Goal: Task Accomplishment & Management: Manage account settings

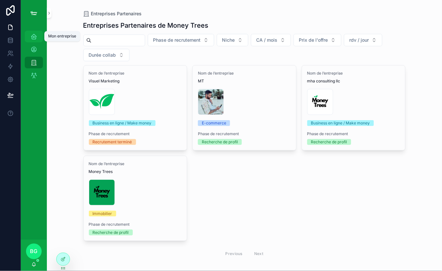
click at [32, 38] on icon "scrollable content" at bounding box center [34, 36] width 7 height 7
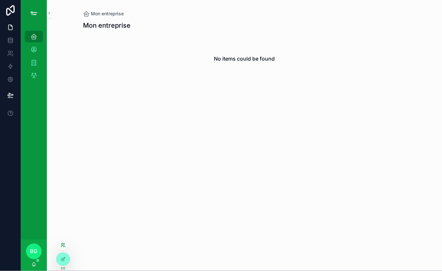
click at [64, 245] on icon at bounding box center [64, 244] width 1 height 2
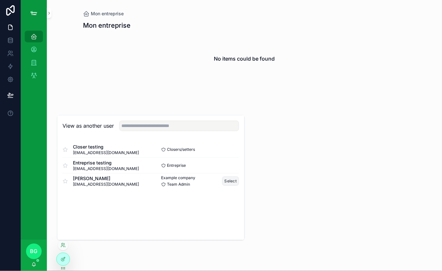
click at [228, 180] on button "Select" at bounding box center [230, 181] width 17 height 9
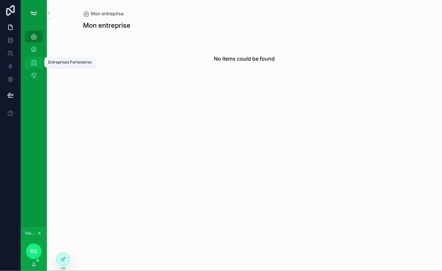
click at [34, 63] on icon "scrollable content" at bounding box center [34, 62] width 7 height 7
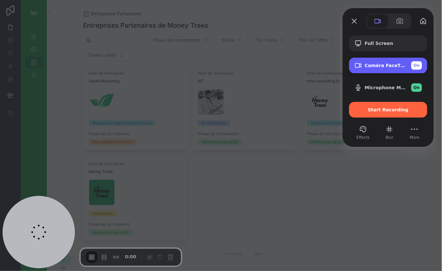
click at [394, 60] on div "Caméra FaceTime HD (1C1C:B782) On" at bounding box center [389, 66] width 78 height 16
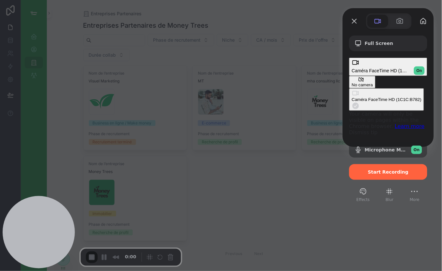
click at [352, 82] on div "No camera" at bounding box center [362, 84] width 21 height 5
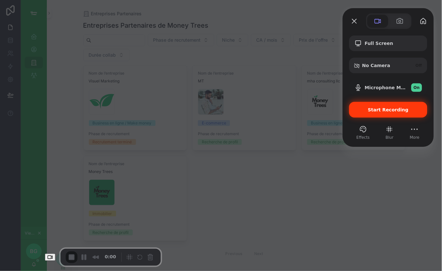
click at [387, 108] on span "Start Recording" at bounding box center [388, 109] width 41 height 5
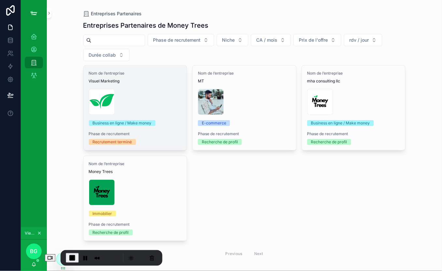
click at [149, 103] on div "Copie-de-Logo-Money-Trees-(2) .png" at bounding box center [135, 102] width 93 height 26
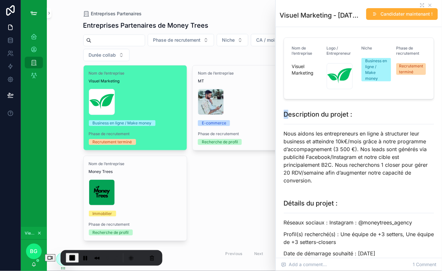
drag, startPoint x: 287, startPoint y: 116, endPoint x: 362, endPoint y: 109, distance: 75.2
click at [362, 109] on div "Description du projet : Nous aidons les entrepreneurs en ligne à structurer leu…" at bounding box center [359, 149] width 158 height 84
drag, startPoint x: 362, startPoint y: 110, endPoint x: 346, endPoint y: 126, distance: 22.8
click at [361, 110] on h1 "Description du projet :" at bounding box center [359, 114] width 151 height 9
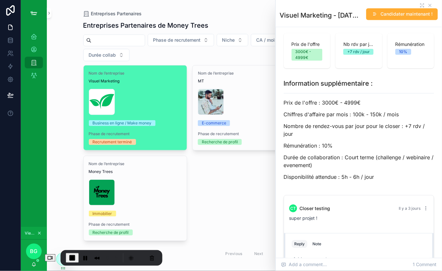
scroll to position [336, 0]
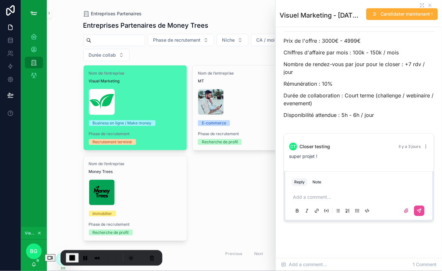
click at [327, 194] on p "scrollable content" at bounding box center [361, 197] width 134 height 7
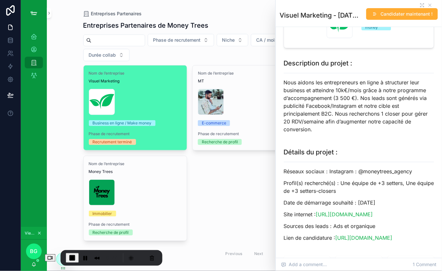
scroll to position [61, 0]
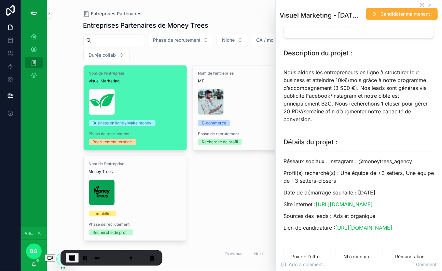
drag, startPoint x: 282, startPoint y: 230, endPoint x: 424, endPoint y: 229, distance: 142.0
click at [424, 229] on div "Détails du projet : Réseaux sociaux : Instagram : @moneytrees_agency Profil(s) …" at bounding box center [359, 186] width 158 height 103
click at [424, 229] on p "Lien de candidature : https://www.moneytrees.fr/elite" at bounding box center [359, 228] width 151 height 8
drag, startPoint x: 305, startPoint y: 227, endPoint x: 317, endPoint y: 226, distance: 12.1
click at [316, 226] on p "Lien de candidature : https://www.moneytrees.fr/elite" at bounding box center [359, 228] width 151 height 8
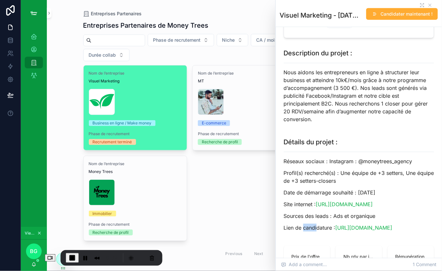
drag, startPoint x: 316, startPoint y: 226, endPoint x: 313, endPoint y: 224, distance: 3.9
click at [316, 226] on p "Lien de candidature : https://www.moneytrees.fr/elite" at bounding box center [359, 228] width 151 height 8
click at [240, 212] on div "Nom de l’entreprise Visuel Marketing Copie-de-Logo-Money-Trees-(2) .png Busines…" at bounding box center [244, 163] width 323 height 196
click at [431, 5] on icon "scrollable content" at bounding box center [430, 5] width 3 height 3
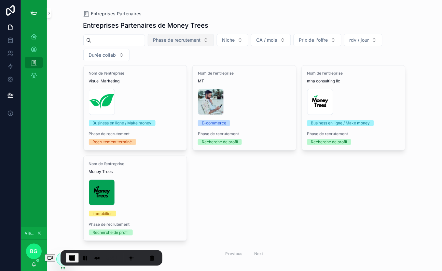
click at [193, 43] on span "Phase de recrutement" at bounding box center [177, 40] width 48 height 7
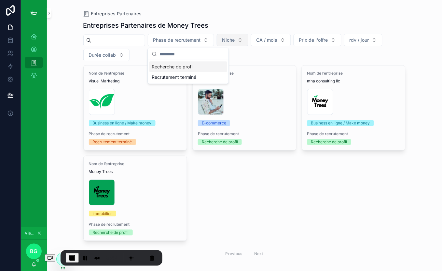
click at [249, 41] on button "Niche" at bounding box center [233, 40] width 32 height 12
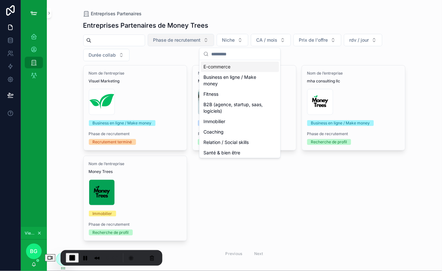
click at [185, 39] on span "Phase de recrutement" at bounding box center [177, 40] width 48 height 7
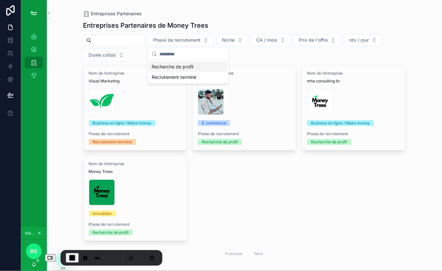
click at [184, 69] on div "Recherche de profil" at bounding box center [188, 67] width 78 height 10
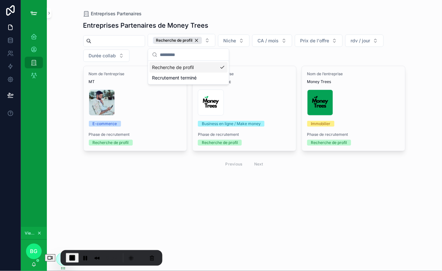
drag, startPoint x: 206, startPoint y: 39, endPoint x: 201, endPoint y: 49, distance: 11.2
click at [202, 39] on div "Recherche de profil" at bounding box center [177, 40] width 49 height 7
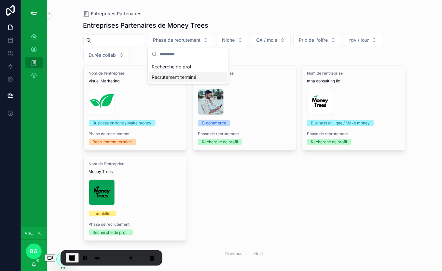
click at [182, 74] on div "Recrutement terminé" at bounding box center [188, 77] width 78 height 10
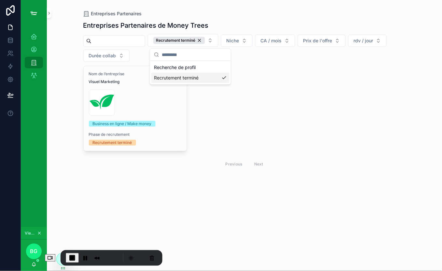
click at [205, 74] on div "Recrutement terminé" at bounding box center [190, 78] width 78 height 10
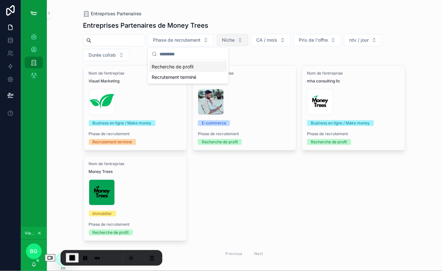
drag, startPoint x: 240, startPoint y: 36, endPoint x: 237, endPoint y: 45, distance: 9.1
click at [240, 36] on button "Niche" at bounding box center [233, 40] width 32 height 12
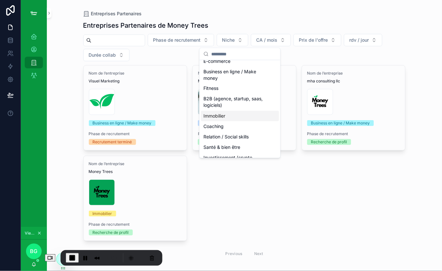
click at [220, 122] on div "Coaching" at bounding box center [240, 126] width 78 height 10
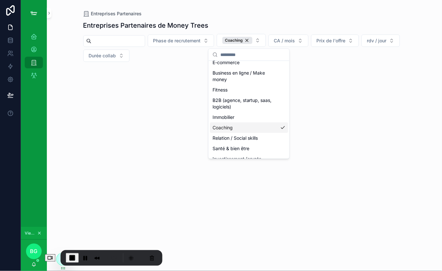
scroll to position [15, 0]
drag, startPoint x: 255, startPoint y: 41, endPoint x: 258, endPoint y: 41, distance: 3.3
click at [253, 41] on div "Coaching" at bounding box center [237, 40] width 30 height 7
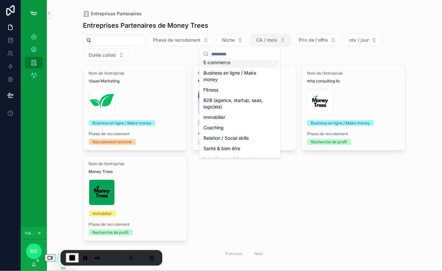
drag, startPoint x: 282, startPoint y: 41, endPoint x: 280, endPoint y: 43, distance: 3.5
click at [278, 41] on span "CA / mois" at bounding box center [267, 40] width 21 height 7
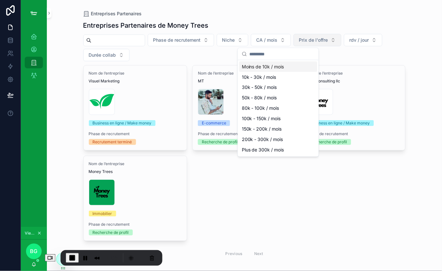
click at [308, 39] on span "Prix de l'offre" at bounding box center [313, 40] width 29 height 7
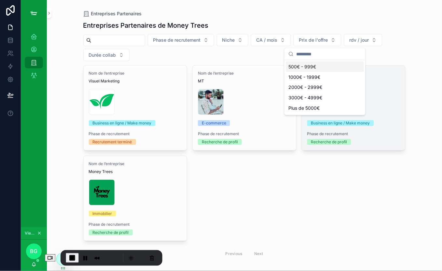
drag, startPoint x: 370, startPoint y: 44, endPoint x: 366, endPoint y: 72, distance: 28.6
click at [369, 47] on div "Phase de recrutement Niche CA / mois Prix de l'offre rdv / jour Durée collab" at bounding box center [244, 47] width 323 height 27
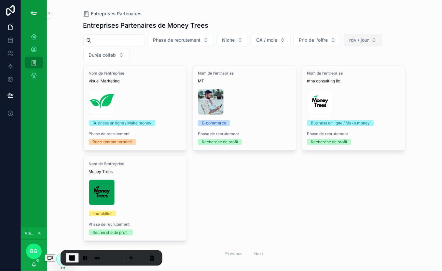
drag, startPoint x: 381, startPoint y: 32, endPoint x: 369, endPoint y: 39, distance: 14.3
click at [381, 33] on div "Entreprises Partenaires de Money Trees Phase de recrutement Niche CA / mois Pri…" at bounding box center [244, 149] width 323 height 265
click at [364, 44] on button "rdv / jour" at bounding box center [363, 40] width 38 height 12
click at [117, 56] on button "Durée collab" at bounding box center [106, 55] width 46 height 12
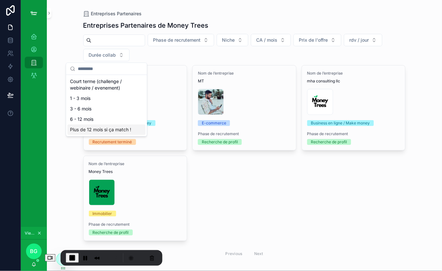
click at [168, 57] on div "Phase de recrutement Niche CA / mois Prix de l'offre rdv / jour Durée collab" at bounding box center [244, 47] width 323 height 27
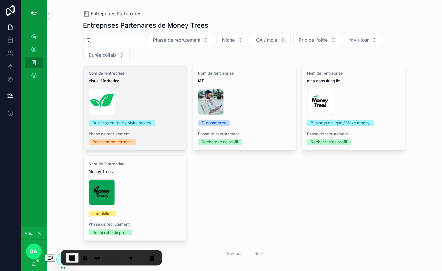
click at [142, 122] on div "Business en ligne / Make money" at bounding box center [122, 123] width 59 height 6
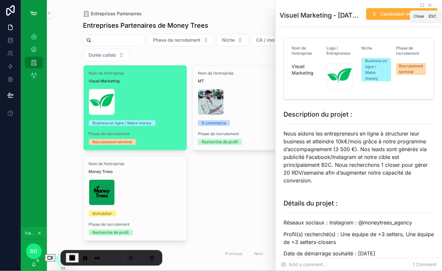
click at [432, 3] on icon "scrollable content" at bounding box center [430, 5] width 5 height 5
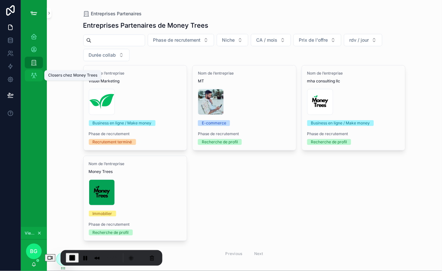
click at [36, 74] on icon "scrollable content" at bounding box center [34, 75] width 7 height 7
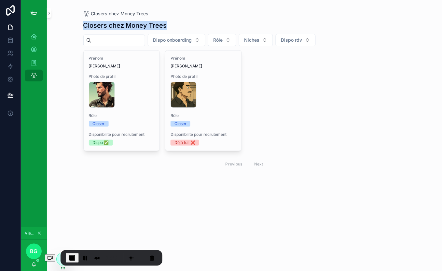
drag, startPoint x: 97, startPoint y: 27, endPoint x: 196, endPoint y: 24, distance: 98.7
click at [196, 24] on div "Closers chez Money Trees Closers chez Money Trees Dispo onboarding Rôle Niches …" at bounding box center [244, 135] width 395 height 271
click at [196, 24] on div "Closers chez Money Trees" at bounding box center [244, 25] width 323 height 9
click at [184, 37] on span "Dispo onboarding" at bounding box center [172, 40] width 39 height 7
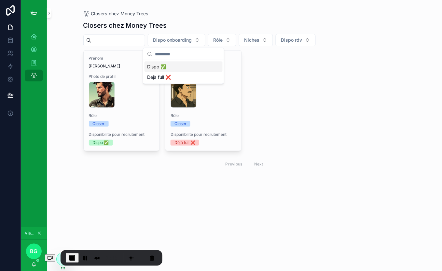
click at [202, 19] on div "Closers chez Money Trees Dispo onboarding Rôle Niches Dispo rdv Prénom William …" at bounding box center [244, 105] width 323 height 176
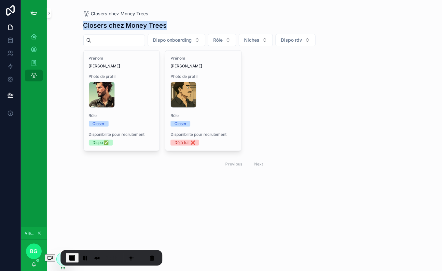
drag, startPoint x: 85, startPoint y: 24, endPoint x: 173, endPoint y: 22, distance: 88.0
click at [173, 22] on div "Closers chez Money Trees Closers chez Money Trees Dispo onboarding Rôle Niches …" at bounding box center [244, 96] width 333 height 193
click at [173, 22] on div "Closers chez Money Trees" at bounding box center [244, 25] width 323 height 9
click at [186, 39] on span "Dispo onboarding" at bounding box center [172, 40] width 39 height 7
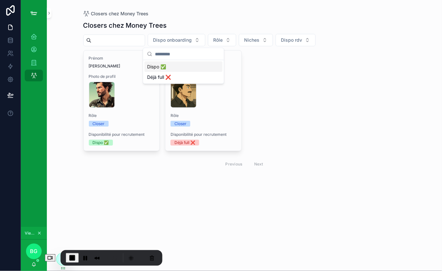
drag, startPoint x: 175, startPoint y: 65, endPoint x: 168, endPoint y: 87, distance: 23.0
click at [175, 65] on div "Dispo ✅" at bounding box center [184, 67] width 78 height 10
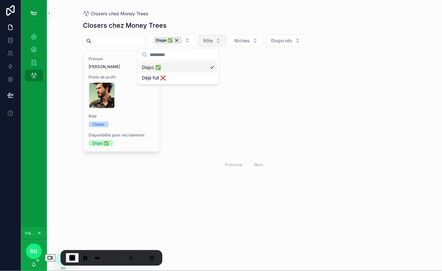
click at [213, 41] on span "Rôle" at bounding box center [208, 40] width 9 height 7
click at [206, 68] on div "Closer" at bounding box center [219, 67] width 78 height 10
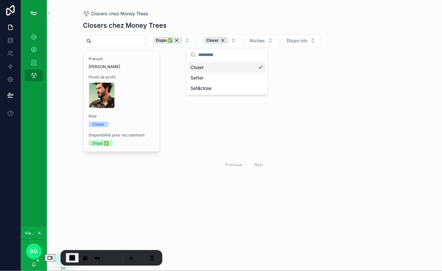
drag, startPoint x: 269, startPoint y: 39, endPoint x: 269, endPoint y: 47, distance: 7.5
click at [265, 39] on span "Niches" at bounding box center [257, 40] width 15 height 7
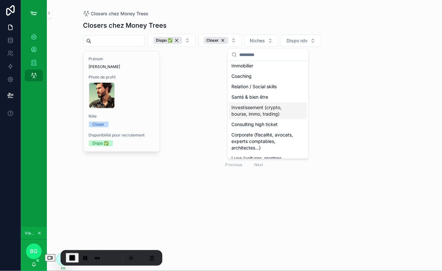
scroll to position [69, 0]
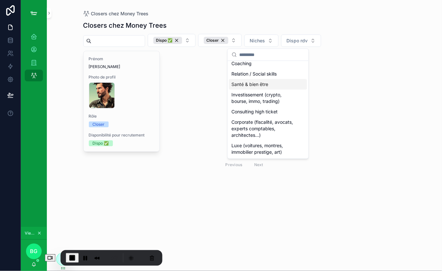
click at [247, 86] on div "Santé & bien être" at bounding box center [268, 84] width 78 height 10
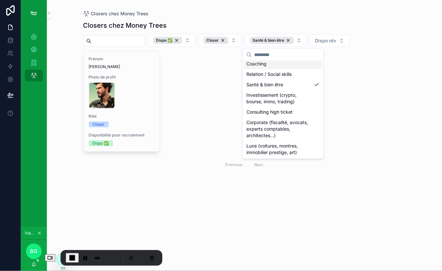
drag, startPoint x: 331, startPoint y: 23, endPoint x: 335, endPoint y: 34, distance: 11.7
click at [331, 23] on div "Closers chez Money Trees" at bounding box center [244, 25] width 323 height 9
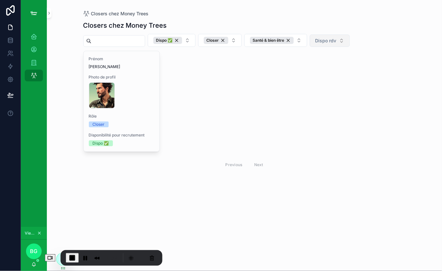
click at [336, 38] on span "Dispo rdv" at bounding box center [326, 40] width 21 height 7
click at [319, 67] on div "1 - 3 rdv par jour" at bounding box center [337, 67] width 78 height 10
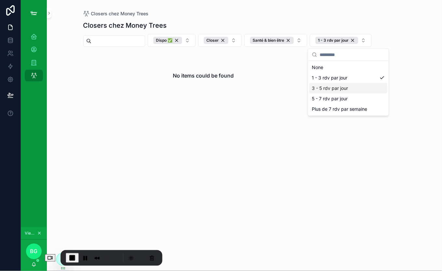
click at [332, 85] on div "3 - 5 rdv par jour" at bounding box center [349, 88] width 78 height 10
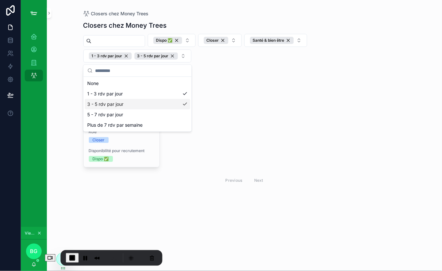
click at [328, 95] on div "Prénom William Photo de profil william-sales-manager .png Rôle Closer Disponibi…" at bounding box center [244, 127] width 323 height 122
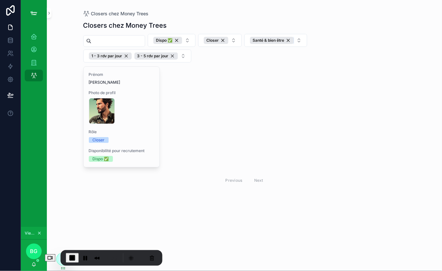
drag, startPoint x: 273, startPoint y: 39, endPoint x: 272, endPoint y: 50, distance: 11.4
click at [273, 40] on div "Santé & bien être" at bounding box center [272, 40] width 44 height 7
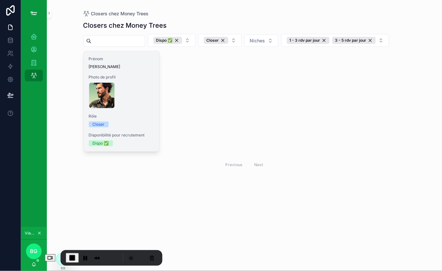
click at [118, 107] on div "william-sales-manager .png" at bounding box center [122, 95] width 66 height 26
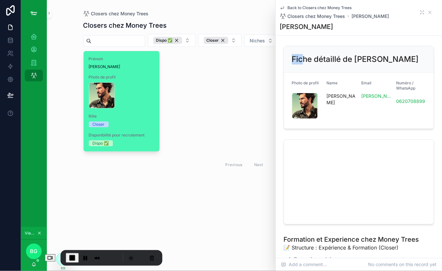
drag, startPoint x: 301, startPoint y: 63, endPoint x: 393, endPoint y: 52, distance: 92.1
click at [393, 52] on div "Fiche détaillé de William Wouaquet" at bounding box center [359, 59] width 150 height 26
click at [393, 53] on div "Fiche détaillé de William Wouaquet" at bounding box center [359, 59] width 150 height 26
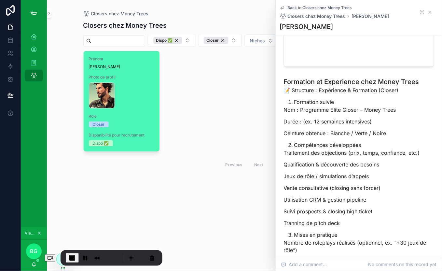
scroll to position [182, 0]
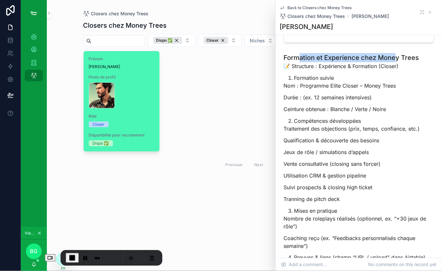
drag, startPoint x: 299, startPoint y: 55, endPoint x: 396, endPoint y: 55, distance: 97.4
click at [396, 55] on h1 "Formation et Experience chez Money Trees" at bounding box center [359, 57] width 151 height 9
drag, startPoint x: 396, startPoint y: 55, endPoint x: 286, endPoint y: 62, distance: 110.6
click at [386, 57] on h1 "Formation et Experience chez Money Trees" at bounding box center [359, 57] width 151 height 9
drag, startPoint x: 291, startPoint y: 64, endPoint x: 354, endPoint y: 62, distance: 62.6
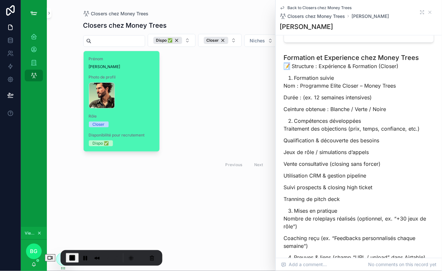
click at [353, 62] on p "📝 Structure : Expérience & Formation (Closer)" at bounding box center [359, 66] width 151 height 8
click at [355, 62] on p "📝 Structure : Expérience & Formation (Closer)" at bounding box center [359, 66] width 151 height 8
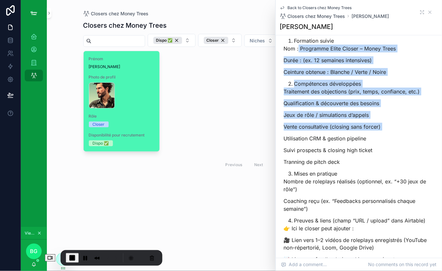
drag, startPoint x: 298, startPoint y: 51, endPoint x: 376, endPoint y: 151, distance: 127.4
click at [377, 134] on div "📝 Structure : Expérience & Formation (Closer) Formation suivie Nom : Programme …" at bounding box center [359, 207] width 151 height 364
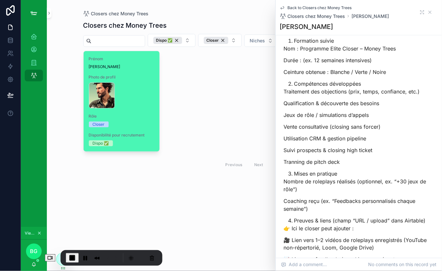
click at [376, 153] on p "Suivi prospects & closing high ticket" at bounding box center [359, 150] width 151 height 8
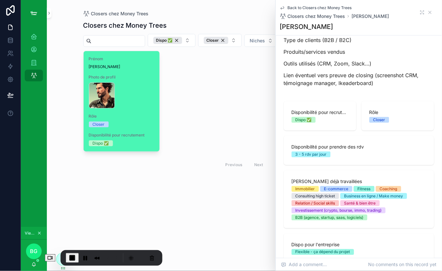
scroll to position [532, 0]
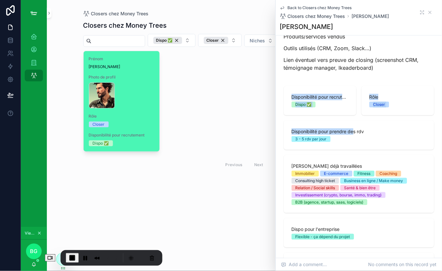
drag, startPoint x: 294, startPoint y: 96, endPoint x: 365, endPoint y: 136, distance: 81.1
click at [355, 135] on div "Disponibilité pour recrutement Dispo ✅ Rôle Closer Disponibilité pour prendre d…" at bounding box center [359, 218] width 151 height 265
click at [366, 136] on div "3 - 5 rdv par jour" at bounding box center [359, 139] width 135 height 6
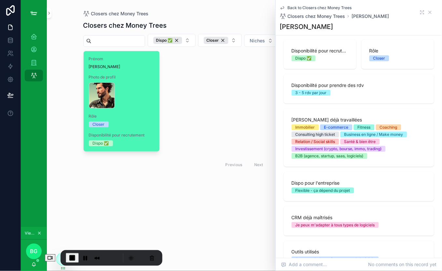
scroll to position [583, 0]
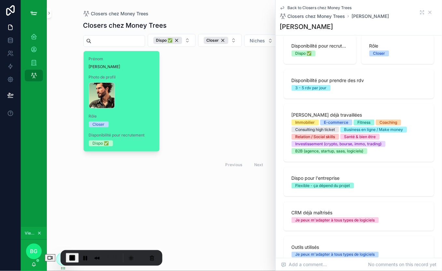
drag, startPoint x: 276, startPoint y: 111, endPoint x: 342, endPoint y: 112, distance: 66.1
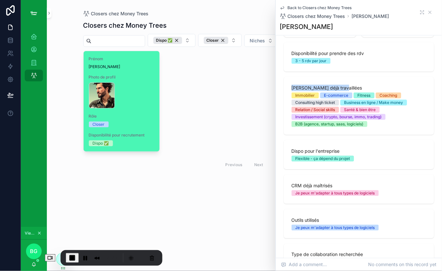
scroll to position [622, 0]
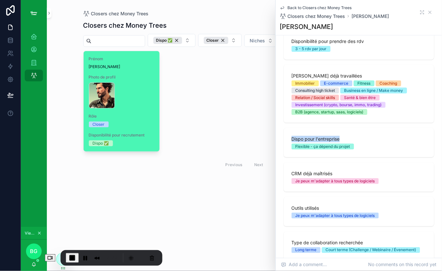
drag, startPoint x: 293, startPoint y: 140, endPoint x: 358, endPoint y: 141, distance: 64.5
click at [356, 141] on span "Dispo pour l'entreprise" at bounding box center [359, 139] width 135 height 7
click at [358, 141] on span "Dispo pour l'entreprise" at bounding box center [359, 139] width 135 height 7
drag, startPoint x: 392, startPoint y: 74, endPoint x: 402, endPoint y: 75, distance: 10.4
click at [402, 75] on span "Niches déjà travaillées" at bounding box center [359, 76] width 135 height 7
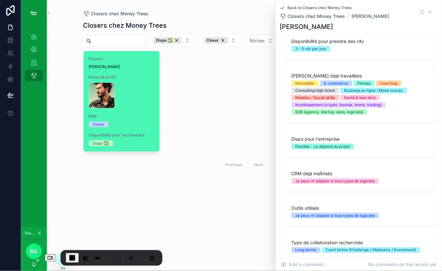
click at [344, 73] on span "Niches déjà travaillées" at bounding box center [359, 76] width 135 height 7
drag, startPoint x: 296, startPoint y: 138, endPoint x: 348, endPoint y: 135, distance: 51.6
click at [333, 137] on span "Dispo pour l'entreprise" at bounding box center [359, 139] width 135 height 7
click at [348, 135] on div "Dispo pour l'entreprise Flexible - ça dépend du projet" at bounding box center [359, 142] width 151 height 29
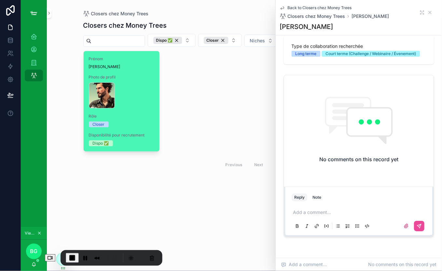
scroll to position [841, 0]
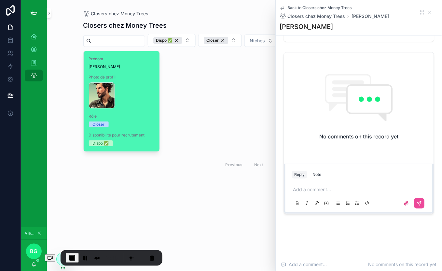
click at [317, 192] on p "scrollable content" at bounding box center [361, 189] width 134 height 7
click at [417, 203] on button "scrollable content" at bounding box center [420, 203] width 10 height 10
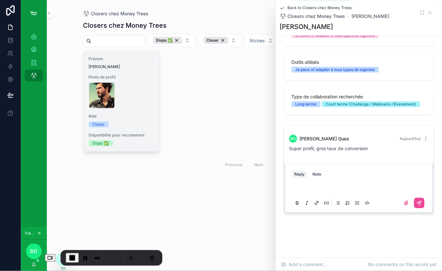
scroll to position [768, 0]
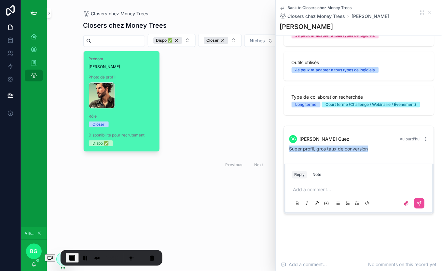
drag, startPoint x: 290, startPoint y: 148, endPoint x: 379, endPoint y: 150, distance: 88.9
click at [378, 148] on div "BG Baptiste Guez Aujourd’hui Super profil, gros taux de conversion" at bounding box center [359, 143] width 147 height 25
drag, startPoint x: 381, startPoint y: 151, endPoint x: 421, endPoint y: 119, distance: 51.4
click at [389, 142] on div "BG Baptiste Guez Aujourd’hui Super profil, gros taux de conversion" at bounding box center [359, 143] width 147 height 25
drag, startPoint x: 432, startPoint y: 12, endPoint x: 425, endPoint y: 15, distance: 7.3
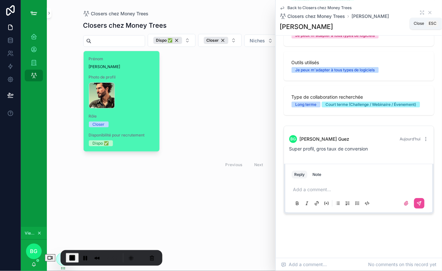
click at [429, 13] on icon "scrollable content" at bounding box center [430, 12] width 5 height 5
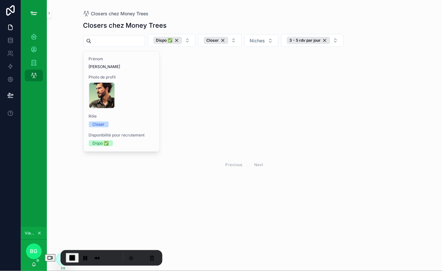
click at [236, 99] on div "Prénom William Photo de profil william-sales-manager .png Rôle Closer Disponibi…" at bounding box center [244, 112] width 323 height 122
click at [35, 65] on icon "scrollable content" at bounding box center [34, 62] width 7 height 7
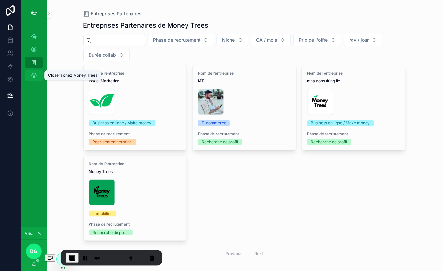
click at [33, 75] on icon "scrollable content" at bounding box center [34, 75] width 7 height 7
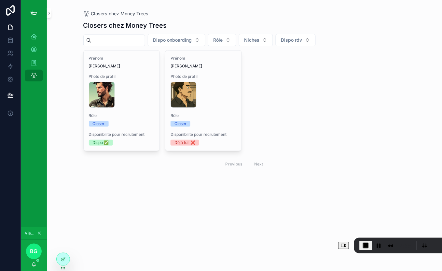
drag, startPoint x: 58, startPoint y: 251, endPoint x: 215, endPoint y: 259, distance: 157.2
click at [354, 239] on div "2:56" at bounding box center [405, 246] width 102 height 16
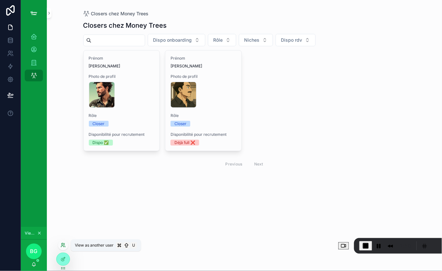
click at [63, 247] on icon at bounding box center [63, 245] width 5 height 5
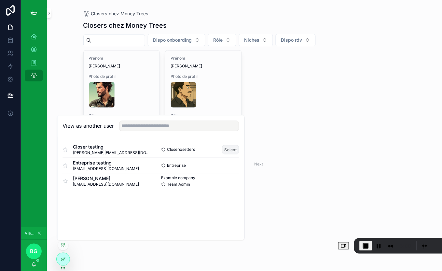
click at [229, 152] on button "Select" at bounding box center [230, 149] width 17 height 9
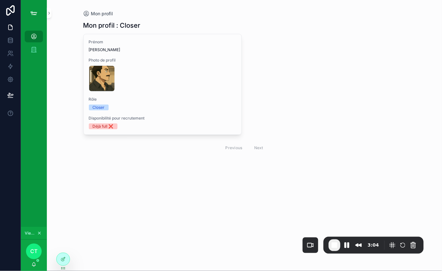
click at [23, 48] on div "Entreprises Partenaires" at bounding box center [34, 49] width 26 height 13
click at [29, 49] on div "Entreprises Partenaires" at bounding box center [34, 49] width 10 height 10
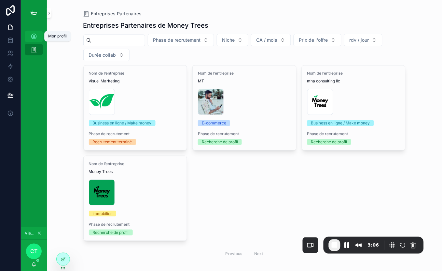
click at [32, 36] on icon "scrollable content" at bounding box center [34, 36] width 7 height 7
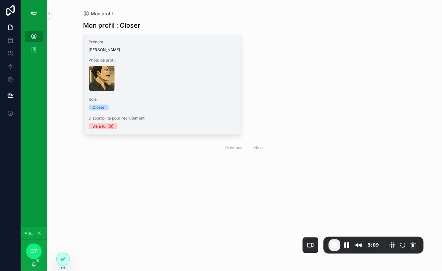
click at [175, 98] on span "Rôle" at bounding box center [163, 99] width 148 height 5
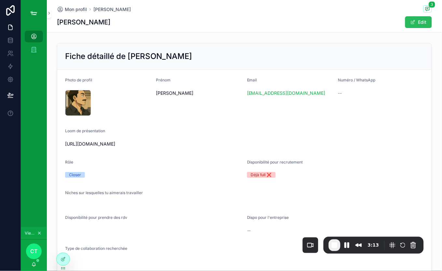
click at [419, 23] on button "Edit" at bounding box center [419, 22] width 27 height 12
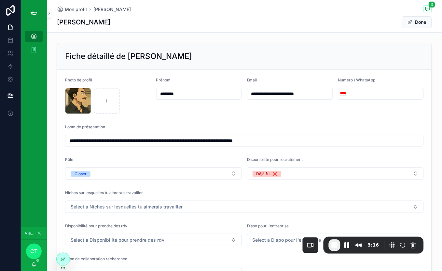
drag, startPoint x: 87, startPoint y: 141, endPoint x: 188, endPoint y: 141, distance: 101.0
click at [188, 141] on input "**********" at bounding box center [244, 140] width 358 height 9
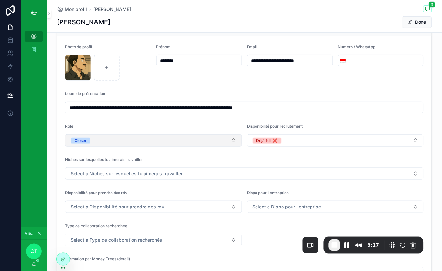
scroll to position [40, 0]
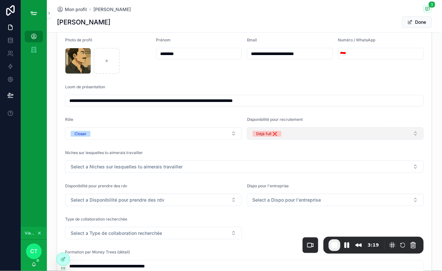
click at [296, 136] on button "Déjà full ❌" at bounding box center [335, 133] width 177 height 12
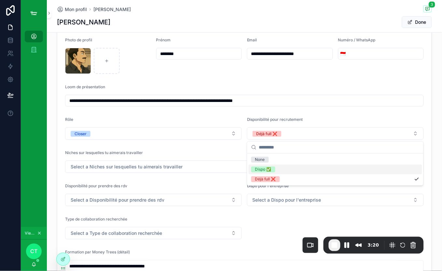
click at [272, 168] on span "Dispo ✅" at bounding box center [263, 169] width 24 height 6
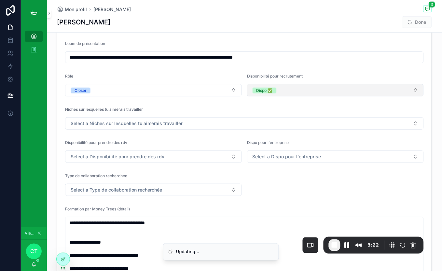
scroll to position [85, 0]
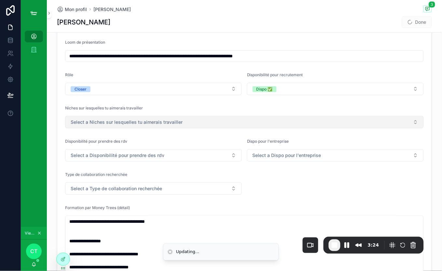
click at [147, 125] on span "Select a Niches sur lesquelles tu aimerais travailler" at bounding box center [127, 122] width 112 height 7
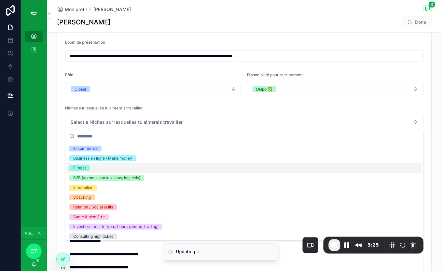
click at [143, 164] on div "Fitness" at bounding box center [245, 168] width 356 height 10
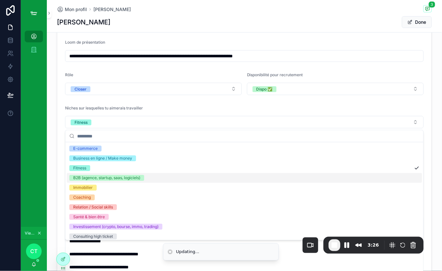
click at [131, 175] on div "B2B (agence, startup, saas, logiciels)" at bounding box center [106, 178] width 67 height 6
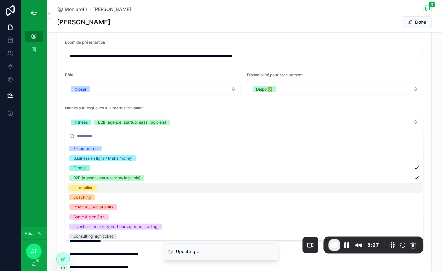
click at [118, 191] on div "Immobilier" at bounding box center [245, 188] width 356 height 10
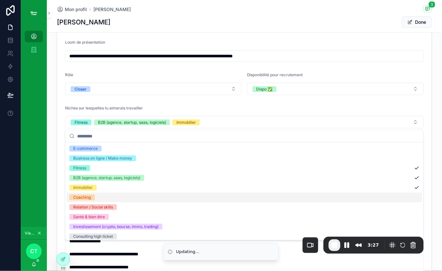
click at [105, 194] on div "Coaching" at bounding box center [245, 198] width 356 height 10
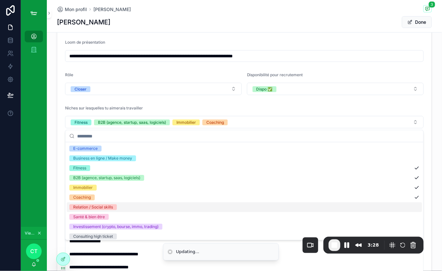
click at [111, 208] on div "Relation / Social skills" at bounding box center [93, 207] width 40 height 6
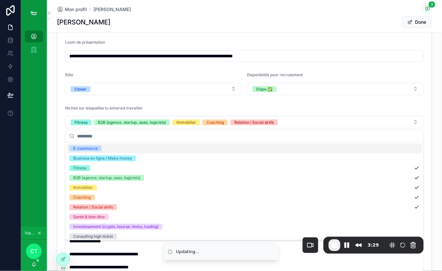
drag, startPoint x: 242, startPoint y: 108, endPoint x: 239, endPoint y: 113, distance: 5.8
click at [242, 109] on div "Niches sur lesquelles tu aimerais travailler" at bounding box center [244, 110] width 359 height 8
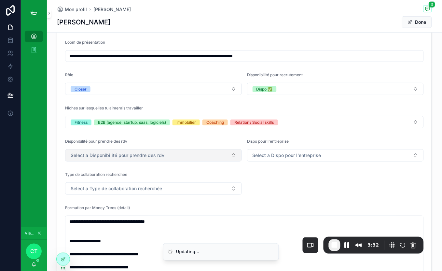
click at [113, 158] on span "Select a Disponibilité pour prendre des rdv" at bounding box center [118, 155] width 94 height 7
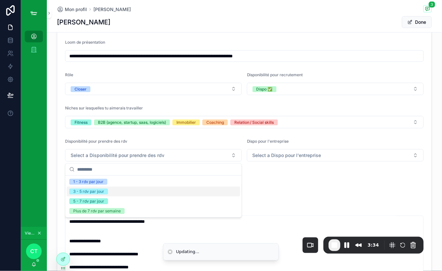
drag, startPoint x: 122, startPoint y: 192, endPoint x: 133, endPoint y: 190, distance: 11.7
click at [122, 192] on div "3 - 5 rdv par jour" at bounding box center [154, 192] width 174 height 10
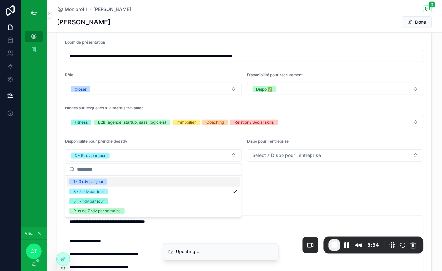
click at [307, 141] on div "Dispo pour l'entreprise" at bounding box center [335, 143] width 177 height 8
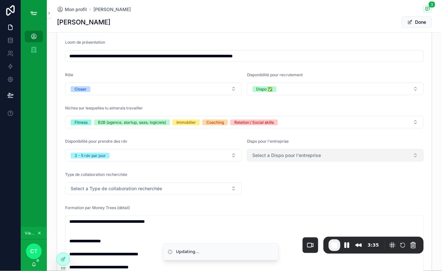
drag, startPoint x: 307, startPoint y: 155, endPoint x: 302, endPoint y: 155, distance: 4.2
click at [307, 155] on span "Select a Dispo pour l'entreprise" at bounding box center [287, 155] width 69 height 7
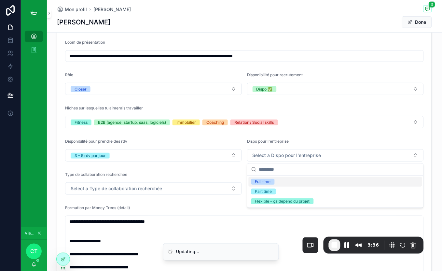
click at [279, 182] on div "Full time" at bounding box center [336, 182] width 174 height 10
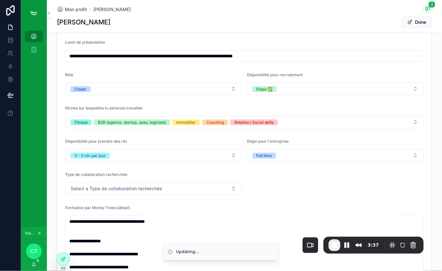
drag, startPoint x: 184, startPoint y: 131, endPoint x: 184, endPoint y: 136, distance: 5.6
click at [184, 132] on form "**********" at bounding box center [244, 238] width 375 height 506
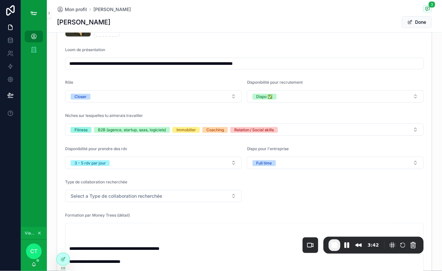
scroll to position [0, 0]
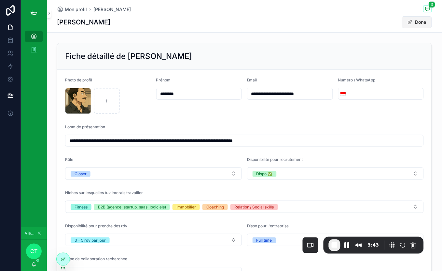
click at [433, 24] on div "Mon profil Baptiste Guez 3 Baptiste Guez Done" at bounding box center [244, 16] width 395 height 33
drag, startPoint x: 429, startPoint y: 24, endPoint x: 423, endPoint y: 24, distance: 5.9
click at [428, 24] on button "Done" at bounding box center [417, 22] width 30 height 12
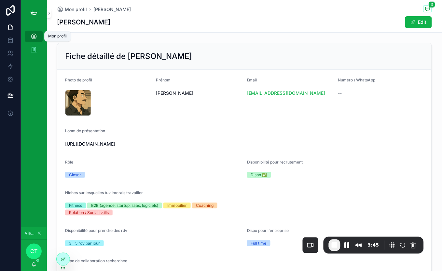
click at [38, 36] on div "Mon profil" at bounding box center [34, 36] width 10 height 10
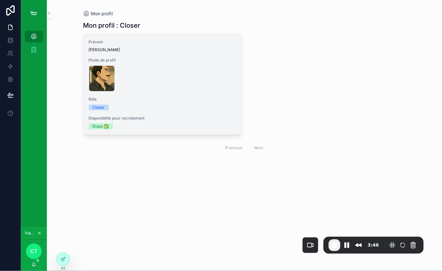
click at [167, 89] on div "FF60B1FA-F545-4B6B-B3BE-B11FDBC3E76C .PNG" at bounding box center [163, 78] width 148 height 26
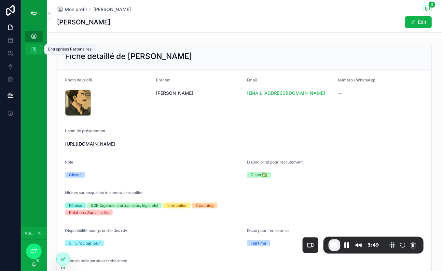
click at [35, 53] on div "Entreprises Partenaires" at bounding box center [34, 49] width 10 height 10
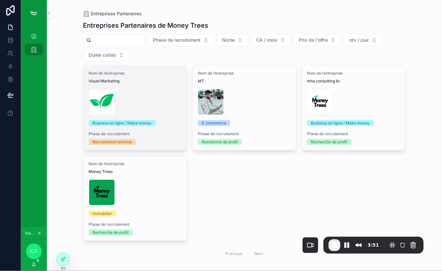
click at [169, 87] on div "Nom de l’entreprise Visuel Marketing Copie-de-Logo-Money-Trees-(2) .png Busines…" at bounding box center [136, 107] width 104 height 85
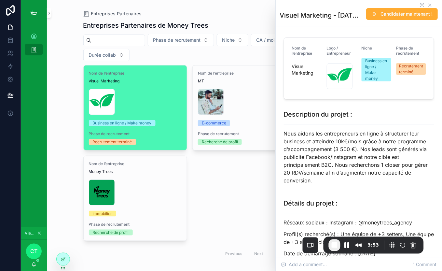
drag, startPoint x: 180, startPoint y: 51, endPoint x: 284, endPoint y: 32, distance: 105.7
click at [181, 51] on div "Phase de recrutement Niche CA / mois Prix de l'offre rdv / jour Durée collab" at bounding box center [244, 47] width 323 height 27
click at [432, 3] on icon "scrollable content" at bounding box center [430, 5] width 5 height 5
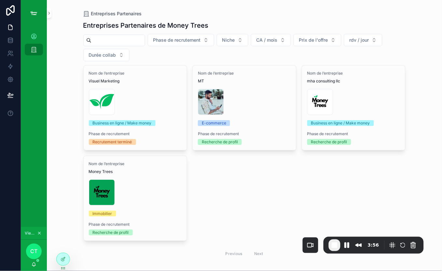
drag, startPoint x: 83, startPoint y: 25, endPoint x: 227, endPoint y: 19, distance: 144.1
click at [227, 19] on div "Entreprises Partenaires de Money Trees Phase de recrutement Niche CA / mois Pri…" at bounding box center [244, 149] width 323 height 265
click at [63, 249] on div at bounding box center [63, 245] width 10 height 10
click at [65, 245] on icon at bounding box center [63, 245] width 5 height 5
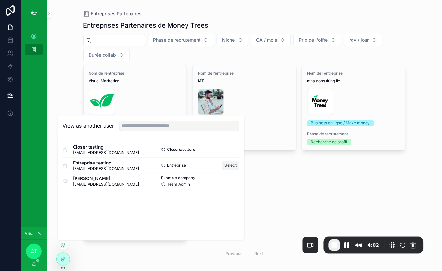
click at [228, 163] on button "Select" at bounding box center [230, 165] width 17 height 9
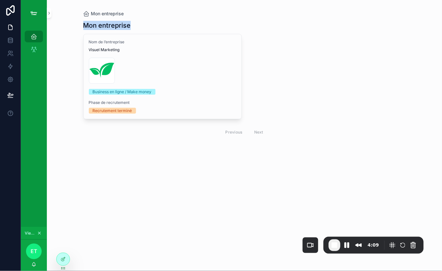
drag, startPoint x: 87, startPoint y: 27, endPoint x: 161, endPoint y: 26, distance: 73.6
click at [159, 26] on div "Mon entreprise Mon entreprise Nom de l’entreprise Visuel Marketing Copie-de-Log…" at bounding box center [244, 135] width 395 height 271
click at [161, 26] on div "Mon entreprise" at bounding box center [244, 25] width 323 height 9
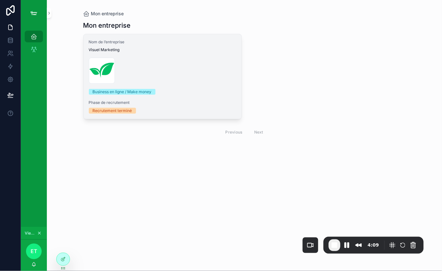
click at [181, 67] on div "Copie-de-Logo-Money-Trees-(2) .png" at bounding box center [163, 71] width 148 height 26
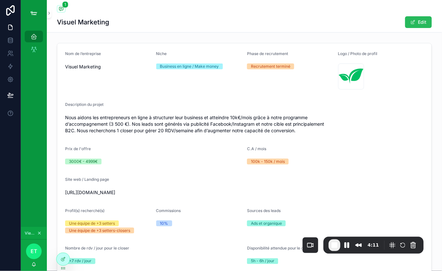
click at [423, 20] on button "Edit" at bounding box center [419, 22] width 27 height 12
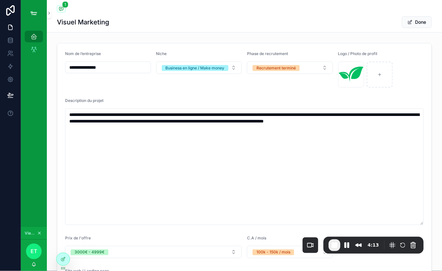
drag, startPoint x: 63, startPoint y: 117, endPoint x: 132, endPoint y: 128, distance: 70.3
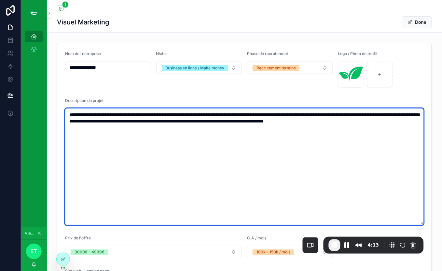
click at [133, 128] on textarea "**********" at bounding box center [244, 166] width 359 height 117
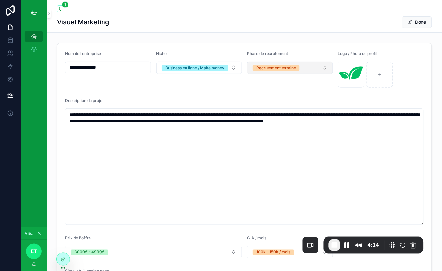
click at [278, 73] on button "Recrutement terminé" at bounding box center [290, 68] width 86 height 12
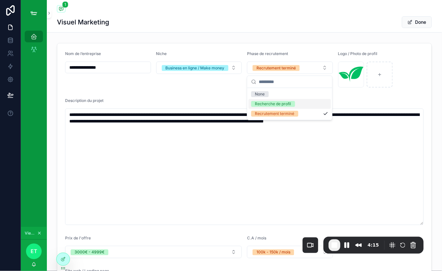
drag, startPoint x: 275, startPoint y: 104, endPoint x: 253, endPoint y: 104, distance: 22.5
click at [275, 104] on div "Recherche de profil" at bounding box center [273, 104] width 36 height 6
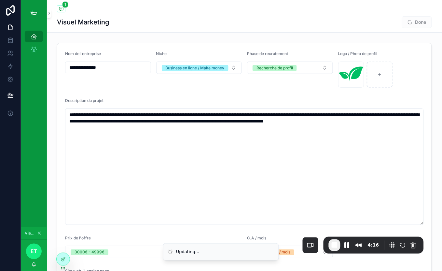
click at [212, 102] on div "Description du projet" at bounding box center [244, 102] width 359 height 8
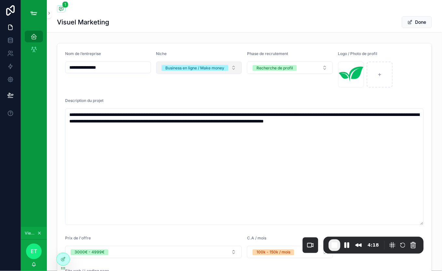
click at [177, 69] on div "Business en ligne / Make money" at bounding box center [195, 68] width 59 height 6
click at [192, 65] on span "Select a Niche / Secteur d'activité" at bounding box center [195, 68] width 67 height 7
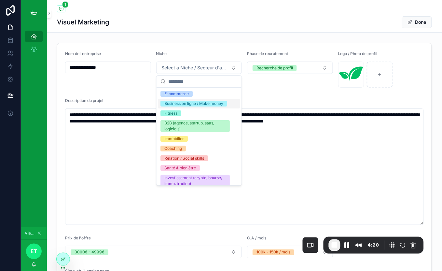
click at [194, 105] on div "Business en ligne / Make money" at bounding box center [194, 104] width 59 height 6
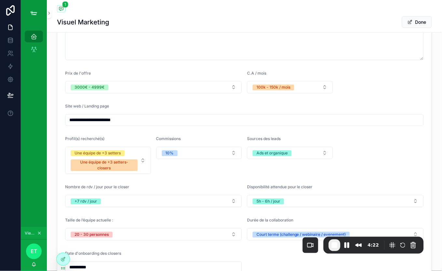
scroll to position [198, 0]
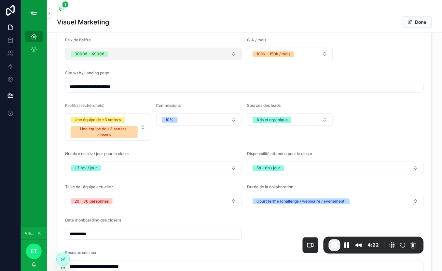
click at [114, 49] on button "3000€ - 4999€" at bounding box center [153, 54] width 177 height 12
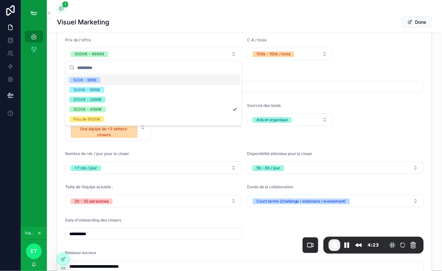
drag, startPoint x: 308, startPoint y: 74, endPoint x: 303, endPoint y: 74, distance: 4.3
click at [306, 74] on div "Site web / Landing page" at bounding box center [244, 75] width 359 height 8
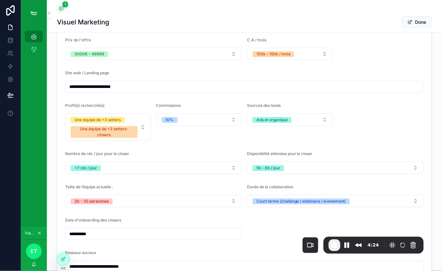
drag, startPoint x: 65, startPoint y: 75, endPoint x: 157, endPoint y: 69, distance: 92.7
click at [157, 69] on form "**********" at bounding box center [244, 95] width 375 height 501
drag, startPoint x: 157, startPoint y: 69, endPoint x: 121, endPoint y: 79, distance: 37.4
click at [157, 69] on form "**********" at bounding box center [244, 95] width 375 height 501
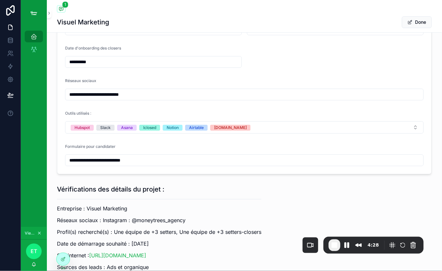
scroll to position [369, 0]
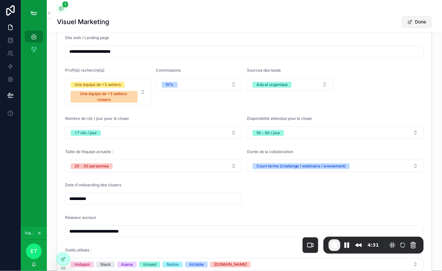
click at [412, 21] on span "scrollable content" at bounding box center [410, 22] width 5 height 5
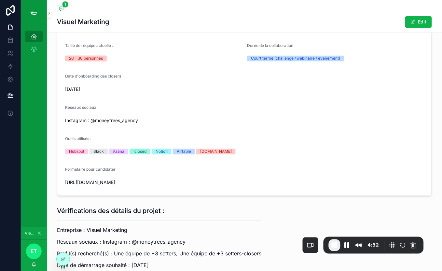
scroll to position [144, 0]
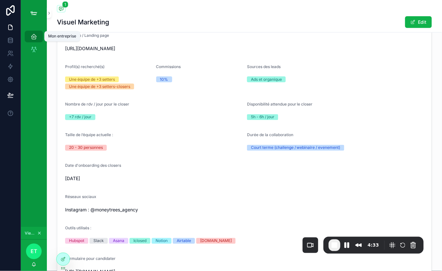
click at [40, 40] on link "Mon entreprise" at bounding box center [34, 37] width 18 height 12
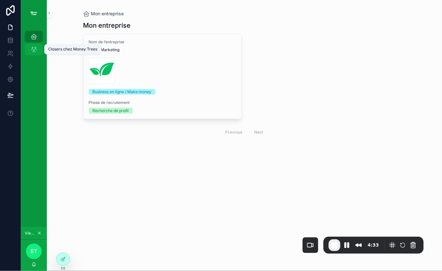
drag, startPoint x: 29, startPoint y: 51, endPoint x: 31, endPoint y: 61, distance: 9.9
click at [30, 51] on div "Closers chez Money Trees" at bounding box center [34, 49] width 10 height 10
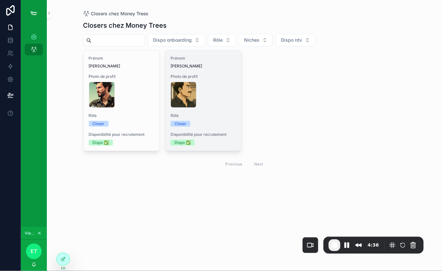
click at [225, 113] on span "Rôle" at bounding box center [204, 115] width 66 height 5
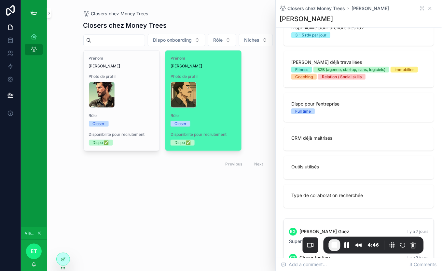
scroll to position [763, 0]
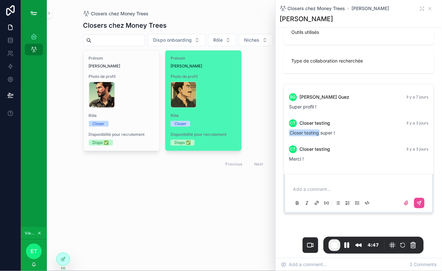
drag, startPoint x: 307, startPoint y: 179, endPoint x: 308, endPoint y: 187, distance: 8.2
click at [308, 184] on div "Add a comment..." at bounding box center [359, 193] width 150 height 39
click at [308, 187] on p "scrollable content" at bounding box center [361, 189] width 134 height 7
click at [332, 157] on div "Merci !" at bounding box center [359, 159] width 139 height 7
click at [321, 188] on p "scrollable content" at bounding box center [361, 189] width 134 height 7
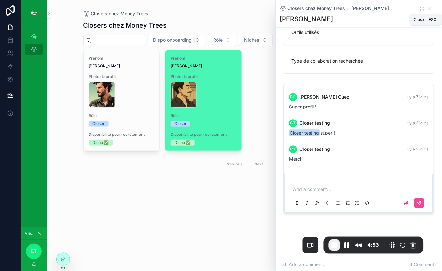
drag, startPoint x: 429, startPoint y: 8, endPoint x: 411, endPoint y: 19, distance: 20.4
click at [429, 8] on icon "scrollable content" at bounding box center [430, 8] width 5 height 5
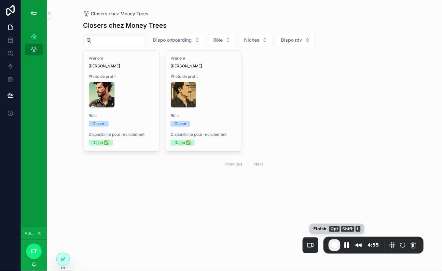
click at [335, 244] on span "End Recording" at bounding box center [335, 245] width 8 height 8
